Goal: Task Accomplishment & Management: Use online tool/utility

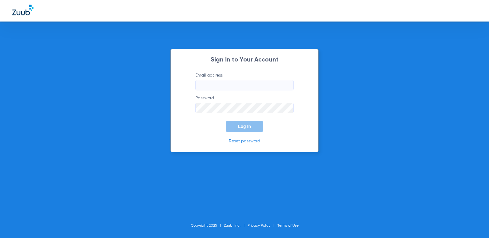
click at [229, 83] on input "Email address" at bounding box center [244, 85] width 98 height 10
type input "[EMAIL_ADDRESS][DOMAIN_NAME]"
click at [226, 121] on button "Log In" at bounding box center [244, 126] width 37 height 11
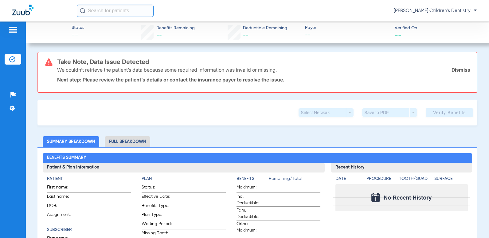
click at [452, 69] on link "Dismiss" at bounding box center [461, 70] width 19 height 6
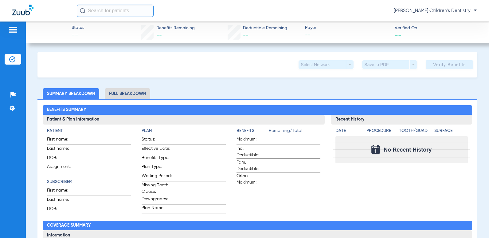
click at [10, 59] on img at bounding box center [12, 59] width 6 height 6
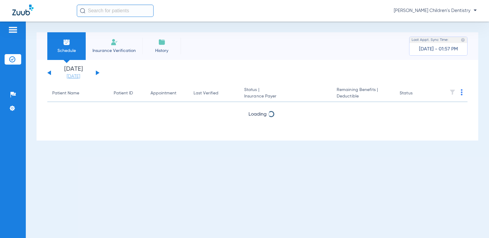
click at [80, 76] on link "[DATE]" at bounding box center [73, 76] width 37 height 6
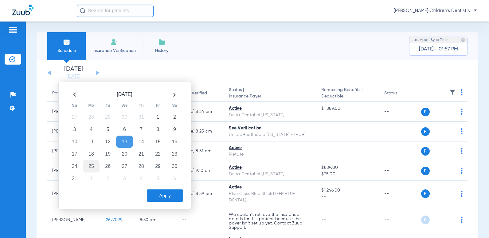
click at [92, 168] on td "25" at bounding box center [91, 166] width 17 height 12
click at [171, 197] on button "Apply" at bounding box center [165, 195] width 36 height 12
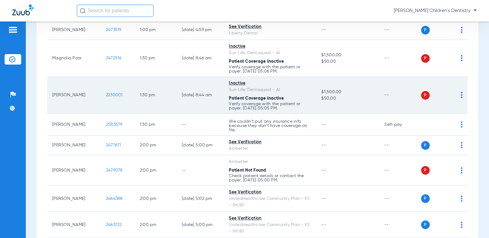
scroll to position [841, 0]
